Goal: Information Seeking & Learning: Learn about a topic

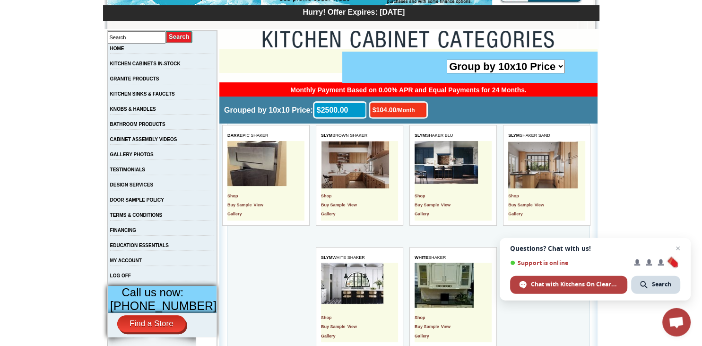
scroll to position [149, 0]
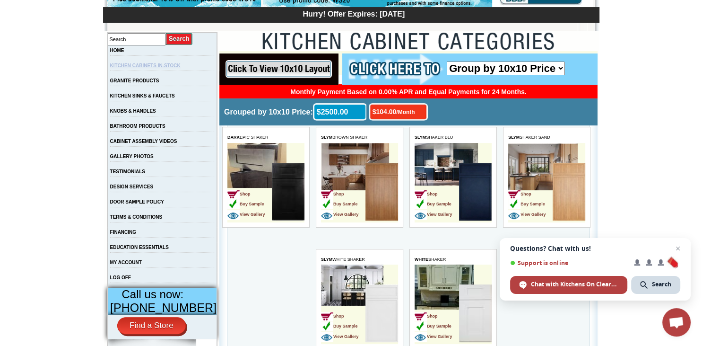
click at [166, 66] on link "KITCHEN CABINETS IN-STOCK" at bounding box center [145, 65] width 70 height 5
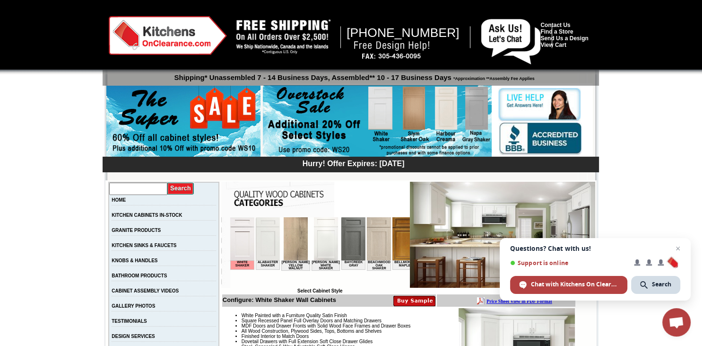
click at [121, 188] on input "text" at bounding box center [138, 188] width 58 height 12
type input "westwood shaker"
click at [192, 190] on input "image" at bounding box center [180, 188] width 27 height 13
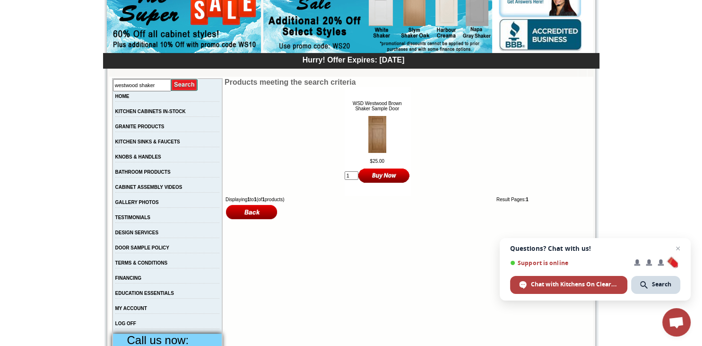
scroll to position [50, 0]
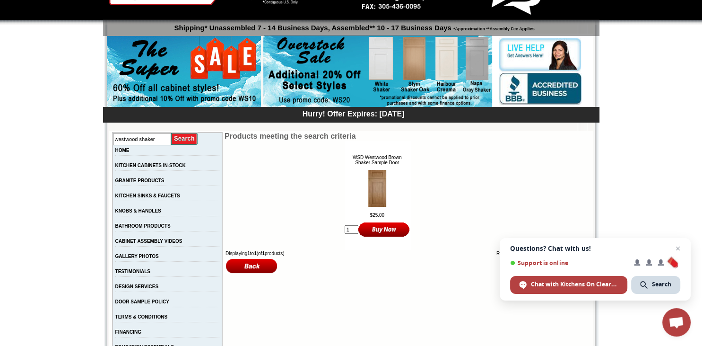
click at [368, 186] on img at bounding box center [377, 188] width 18 height 37
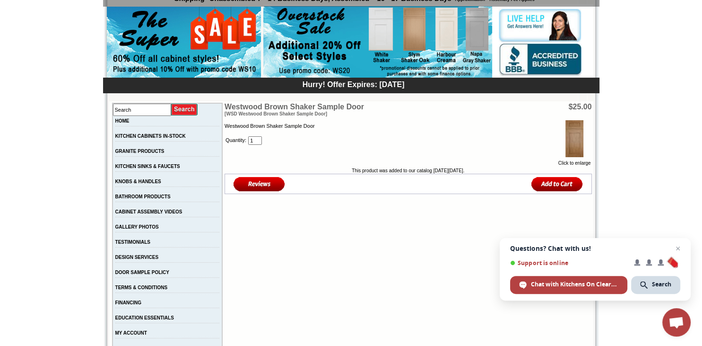
scroll to position [100, 0]
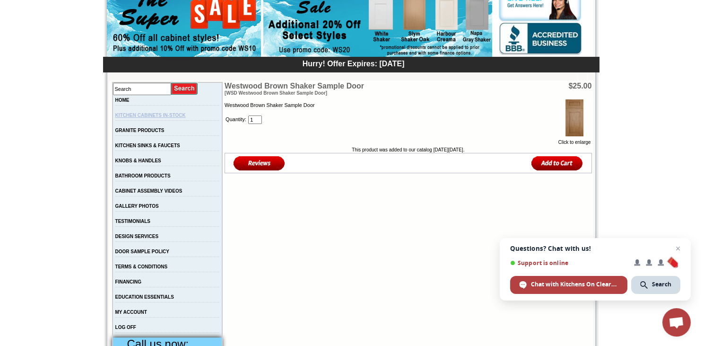
click at [167, 115] on link "KITCHEN CABINETS IN-STOCK" at bounding box center [150, 115] width 70 height 5
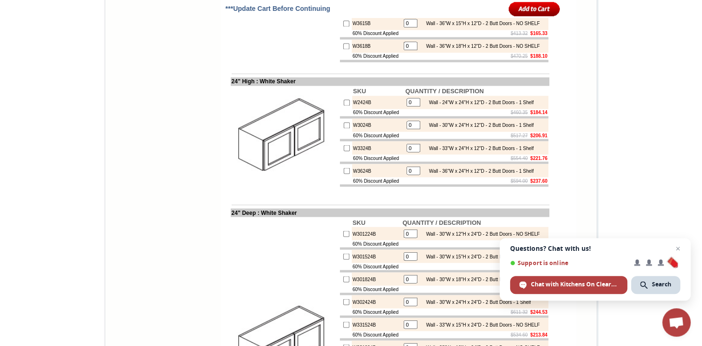
scroll to position [1598, 0]
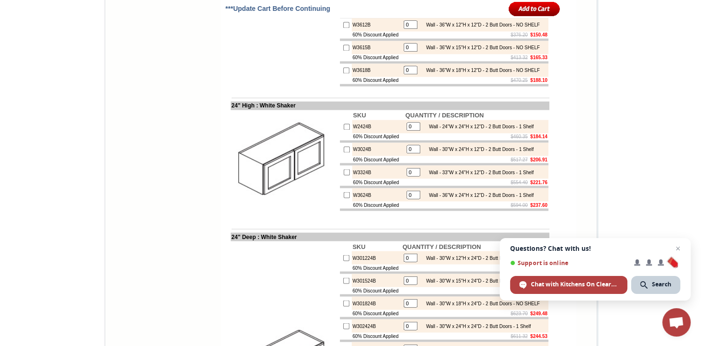
click at [648, 285] on div "Search" at bounding box center [655, 285] width 49 height 18
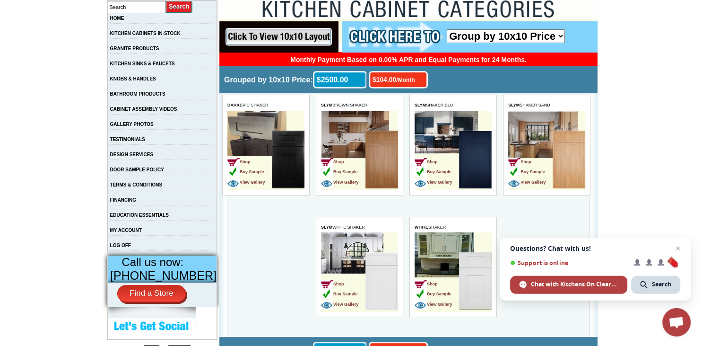
scroll to position [200, 0]
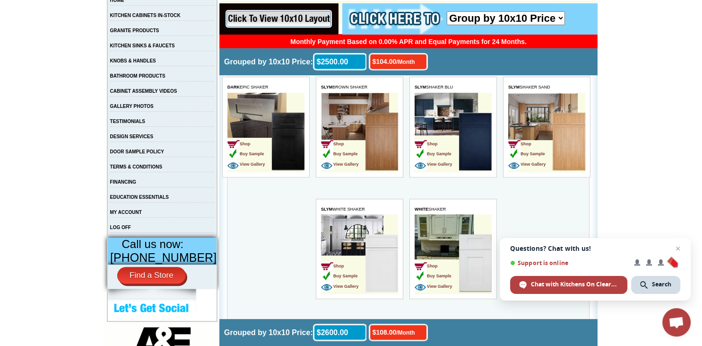
click at [441, 218] on td "Shop Buy Sample View Gallery" at bounding box center [453, 253] width 77 height 79
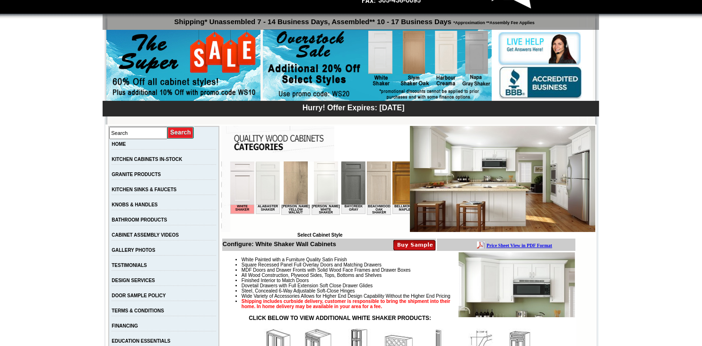
scroll to position [100, 0]
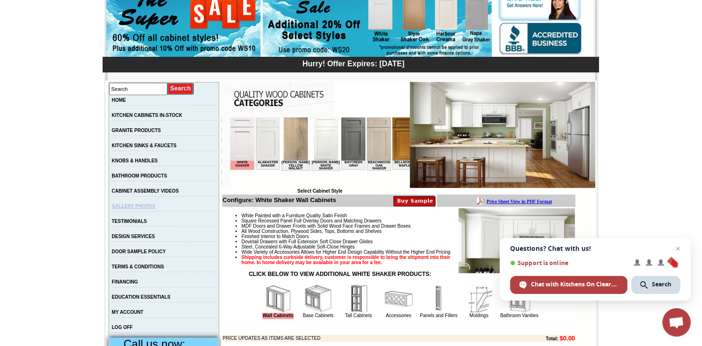
click at [143, 208] on link "GALLERY PHOTOS" at bounding box center [133, 205] width 43 height 5
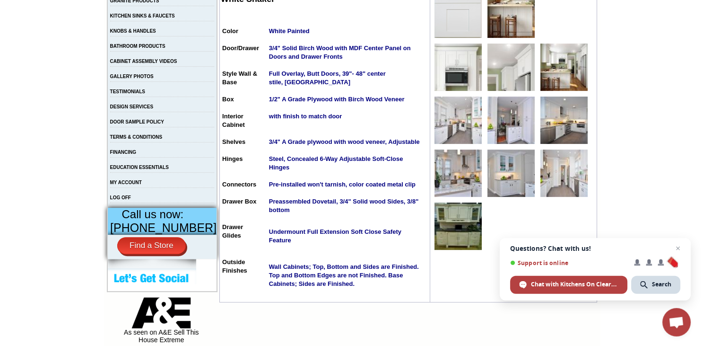
scroll to position [250, 0]
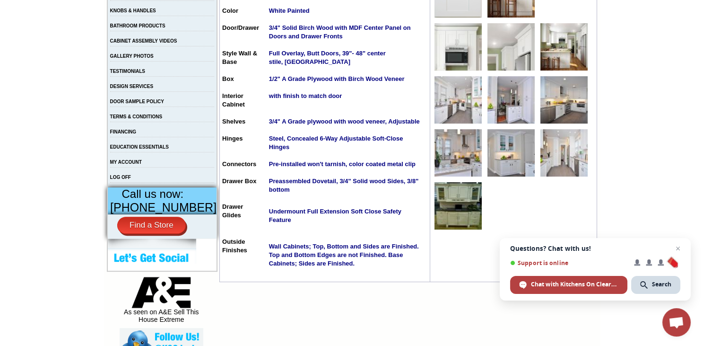
click at [496, 169] on img at bounding box center [510, 152] width 47 height 47
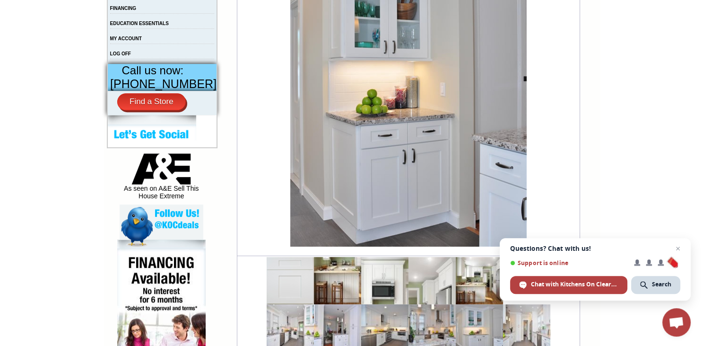
scroll to position [399, 0]
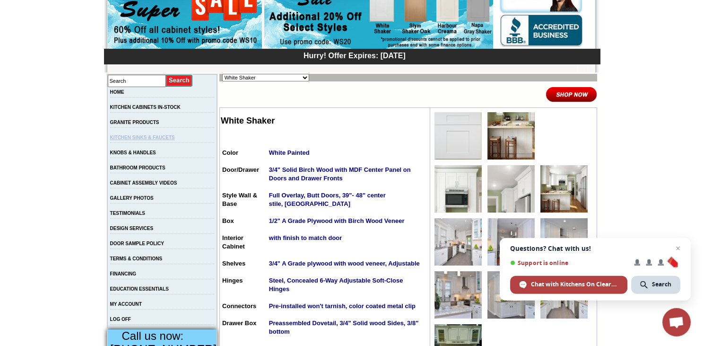
scroll to position [100, 0]
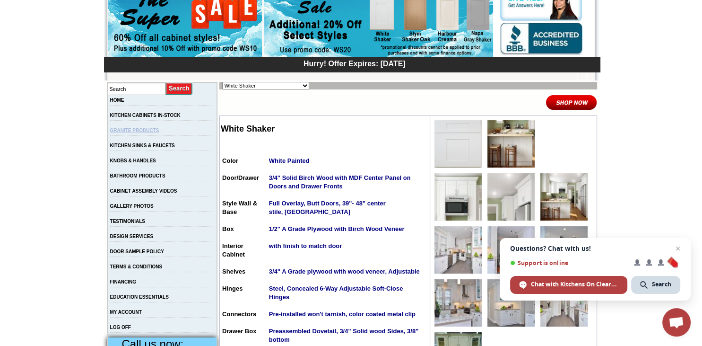
click at [148, 131] on link "GRANITE PRODUCTS" at bounding box center [134, 130] width 49 height 5
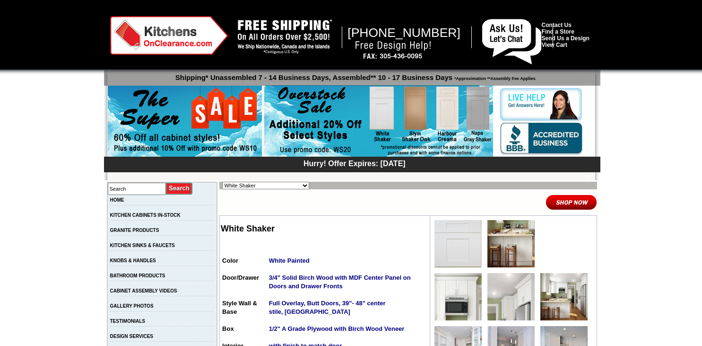
scroll to position [100, 0]
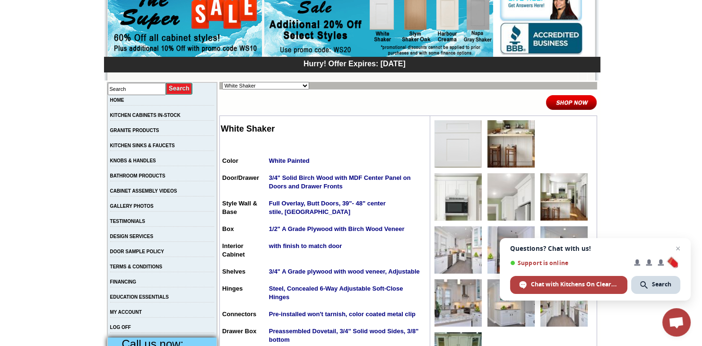
click at [222, 82] on select "Alabaster Shaker Altmann Yellow Walnut Ashton White Shaker Baycreek Gray Beachw…" at bounding box center [265, 86] width 87 height 8
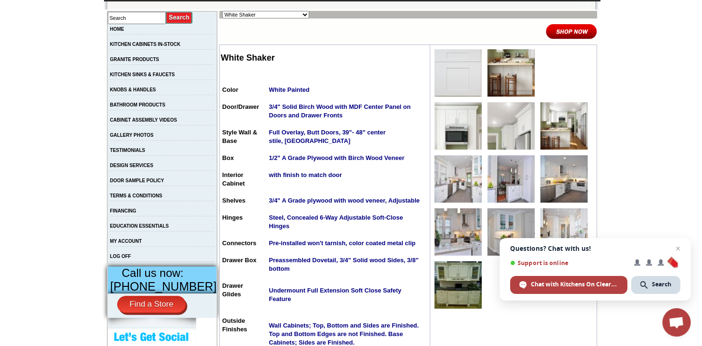
scroll to position [200, 0]
